Goal: Task Accomplishment & Management: Complete application form

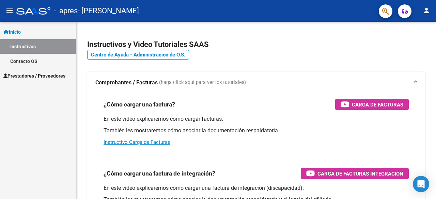
click at [37, 75] on span "Prestadores / Proveedores" at bounding box center [34, 75] width 62 height 7
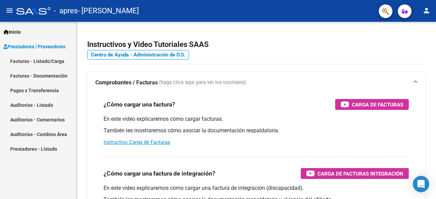
click at [50, 63] on link "Facturas - Listado/Carga" at bounding box center [38, 61] width 76 height 15
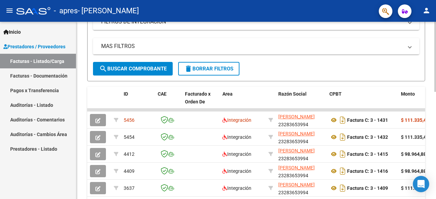
scroll to position [143, 0]
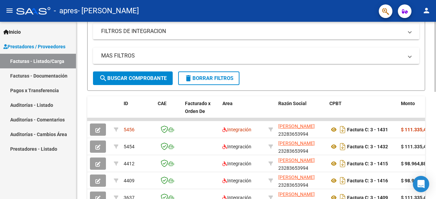
click at [430, 120] on div "Video tutorial PRESTADORES -> Listado de CPBTs Emitidos por Prestadores / Prove…" at bounding box center [257, 111] width 362 height 444
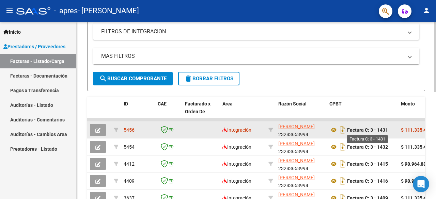
click at [358, 130] on strong "Factura C: 3 - 1431" at bounding box center [367, 129] width 41 height 5
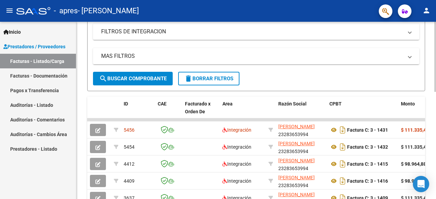
scroll to position [271, 0]
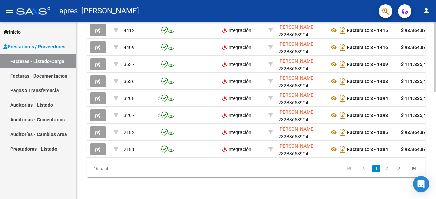
click at [436, 150] on div at bounding box center [435, 111] width 2 height 178
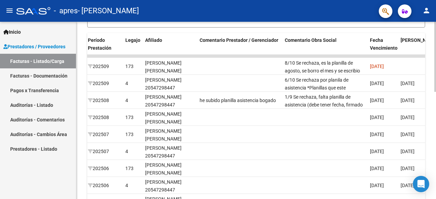
scroll to position [193, 0]
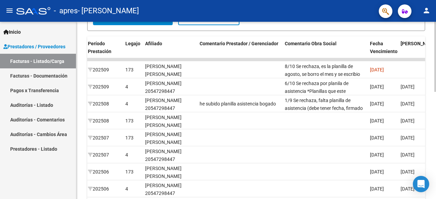
click at [436, 113] on div at bounding box center [435, 134] width 2 height 70
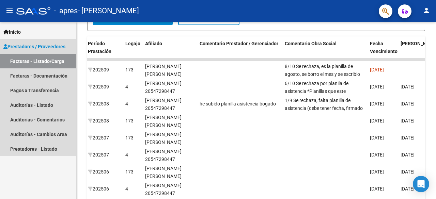
click at [32, 47] on span "Prestadores / Proveedores" at bounding box center [34, 46] width 62 height 7
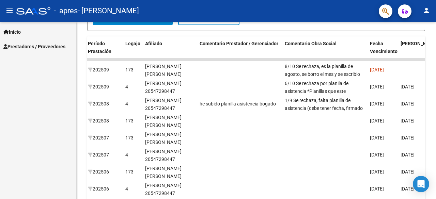
click at [32, 47] on span "Prestadores / Proveedores" at bounding box center [34, 46] width 62 height 7
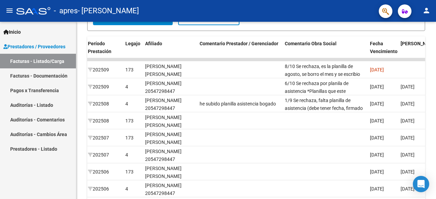
click at [35, 76] on link "Facturas - Documentación" at bounding box center [38, 75] width 76 height 15
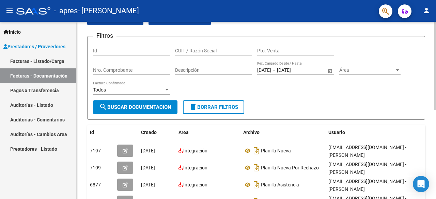
scroll to position [34, 0]
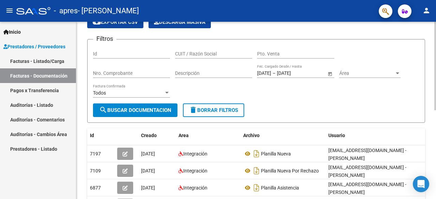
click at [436, 46] on div at bounding box center [435, 81] width 2 height 89
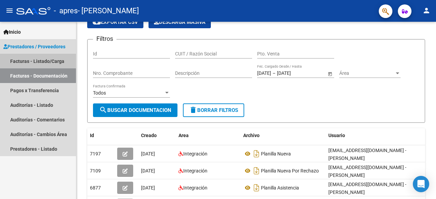
click at [28, 62] on link "Facturas - Listado/Carga" at bounding box center [38, 61] width 76 height 15
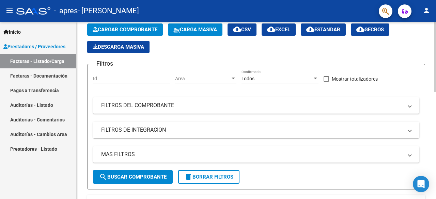
click at [116, 29] on span "Cargar Comprobante" at bounding box center [125, 30] width 65 height 6
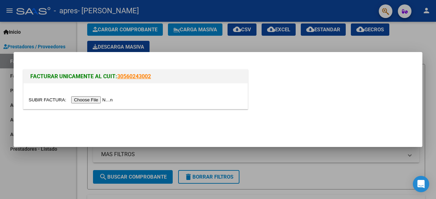
click at [76, 101] on input "file" at bounding box center [72, 99] width 86 height 7
click at [264, 162] on div at bounding box center [218, 99] width 436 height 199
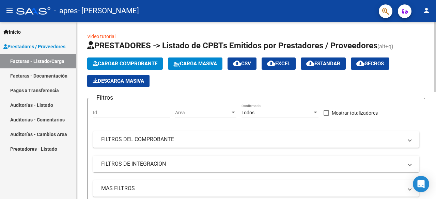
click at [435, 46] on div at bounding box center [435, 57] width 2 height 70
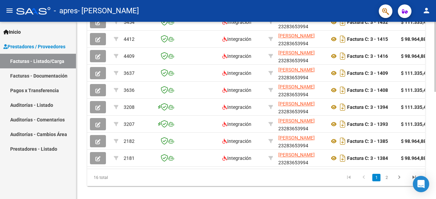
scroll to position [253, 0]
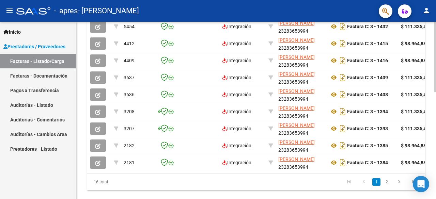
click at [429, 186] on body "menu - apres - [PERSON_NAME] person Inicio Instructivos Contacto OS Prestadores…" at bounding box center [218, 99] width 436 height 199
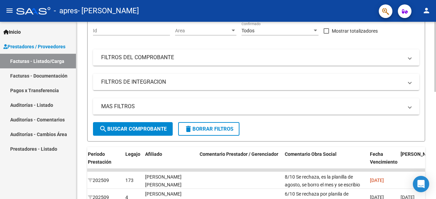
scroll to position [79, 0]
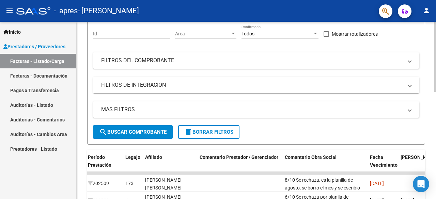
click at [436, 88] on div at bounding box center [435, 88] width 2 height 70
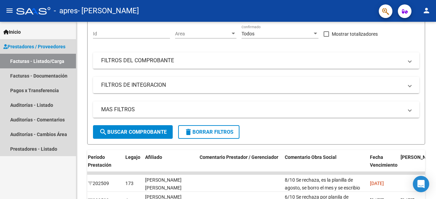
click at [33, 63] on link "Facturas - Listado/Carga" at bounding box center [38, 61] width 76 height 15
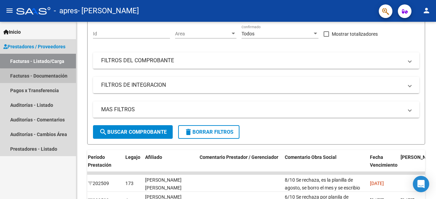
click at [48, 77] on link "Facturas - Documentación" at bounding box center [38, 75] width 76 height 15
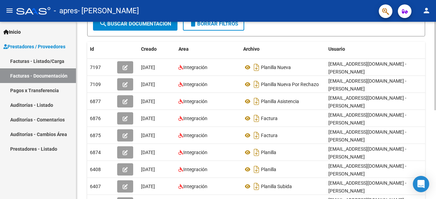
scroll to position [117, 0]
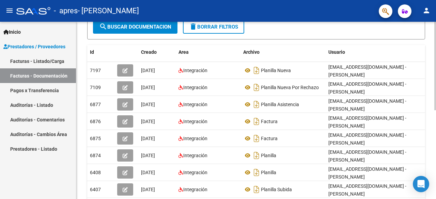
click at [435, 89] on div at bounding box center [435, 120] width 2 height 89
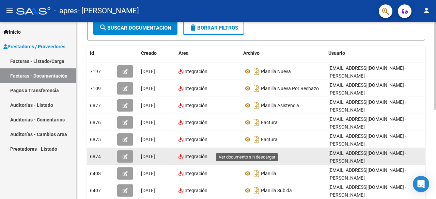
click at [248, 153] on icon at bounding box center [247, 157] width 9 height 8
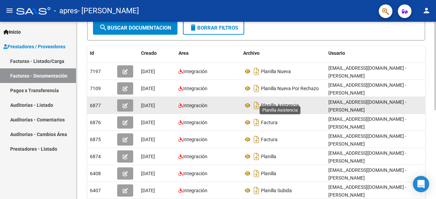
click at [264, 103] on span "Planilla Asistencia" at bounding box center [280, 105] width 38 height 5
click at [248, 102] on icon at bounding box center [247, 106] width 9 height 8
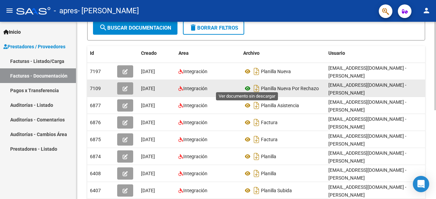
click at [247, 87] on icon at bounding box center [247, 89] width 9 height 8
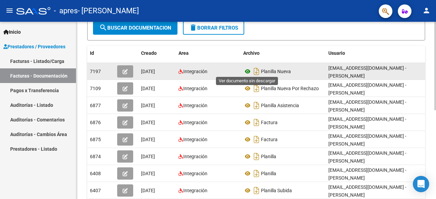
click at [250, 68] on icon at bounding box center [247, 71] width 9 height 8
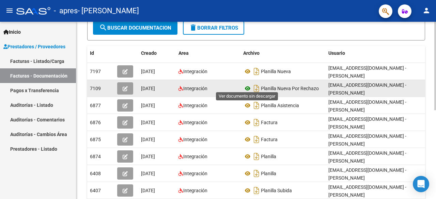
click at [248, 86] on icon at bounding box center [247, 89] width 9 height 8
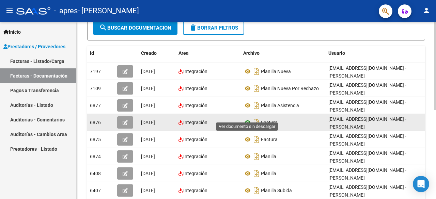
click at [247, 119] on icon at bounding box center [247, 123] width 9 height 8
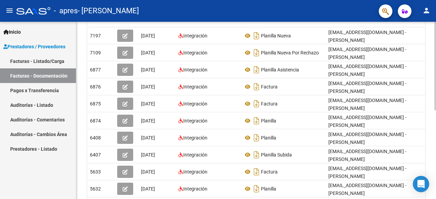
scroll to position [154, 0]
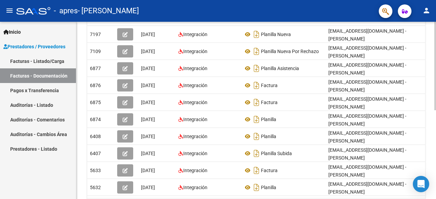
click at [435, 114] on div at bounding box center [435, 137] width 2 height 89
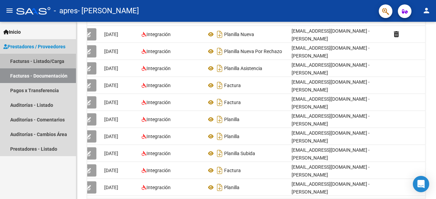
click at [39, 61] on link "Facturas - Listado/Carga" at bounding box center [38, 61] width 76 height 15
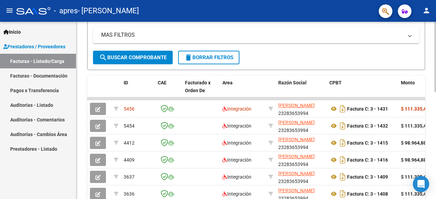
scroll to position [271, 0]
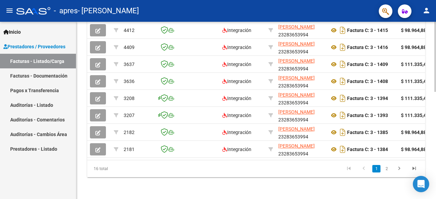
click at [435, 156] on div at bounding box center [435, 111] width 2 height 178
click at [388, 154] on datatable-selection "5456 Integración [PERSON_NAME] 23283653994 Factura C: 3 - 1431 $ 111.335,49 [DA…" at bounding box center [256, 156] width 338 height 5
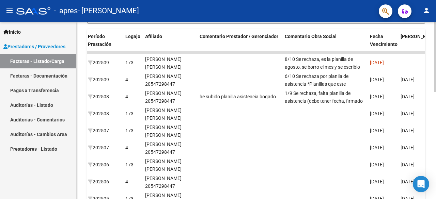
scroll to position [200, 0]
click at [436, 122] on div at bounding box center [435, 138] width 2 height 70
